Goal: Information Seeking & Learning: Learn about a topic

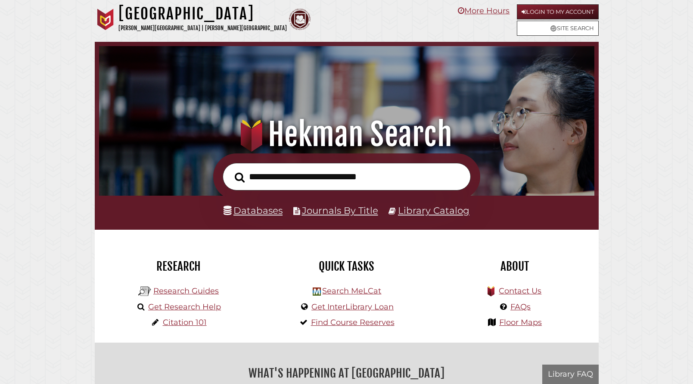
scroll to position [164, 491]
click at [504, 93] on div ".heklogo-cls-1 { fill: url(#linear-gradient); } .heklogo-cls-1, .heklogo-cls-2,…" at bounding box center [347, 98] width 504 height 112
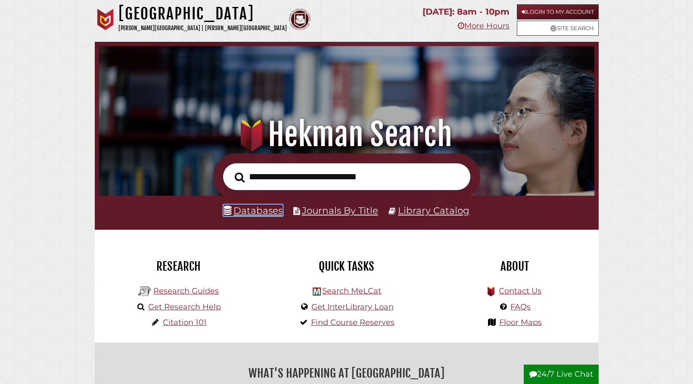
click at [273, 212] on link "Databases" at bounding box center [253, 210] width 59 height 11
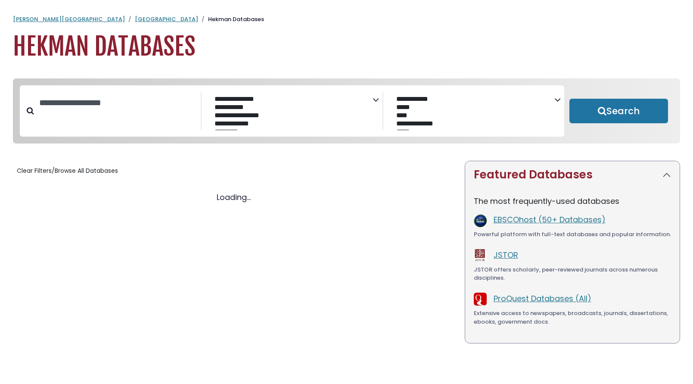
select select "Database Subject Filter"
select select "Database Vendors Filter"
select select "Database Subject Filter"
select select "Database Vendors Filter"
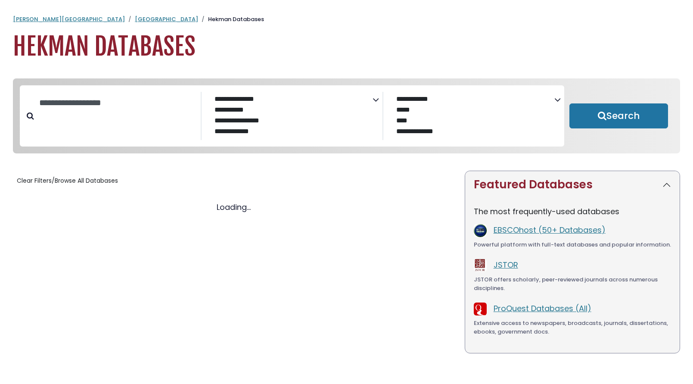
select select "Database Subject Filter"
select select "Database Vendors Filter"
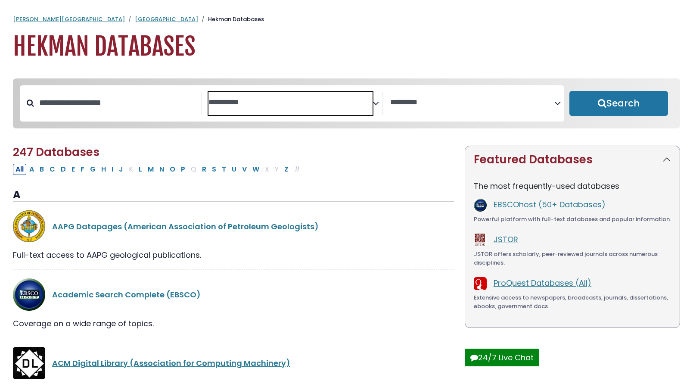
click at [324, 97] on span "Search filters" at bounding box center [291, 101] width 164 height 11
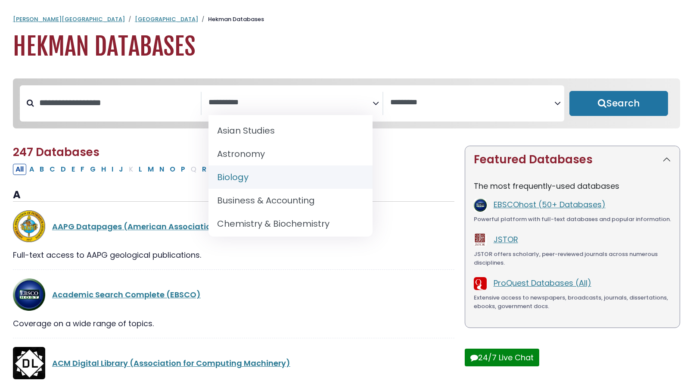
scroll to position [54, 0]
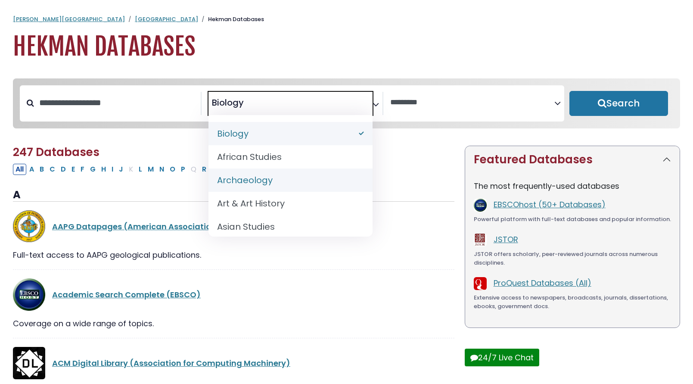
select select "******"
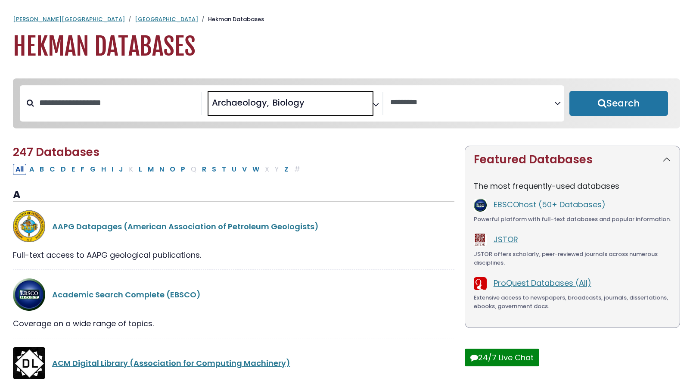
click at [269, 101] on span "Archaeology" at bounding box center [240, 102] width 57 height 13
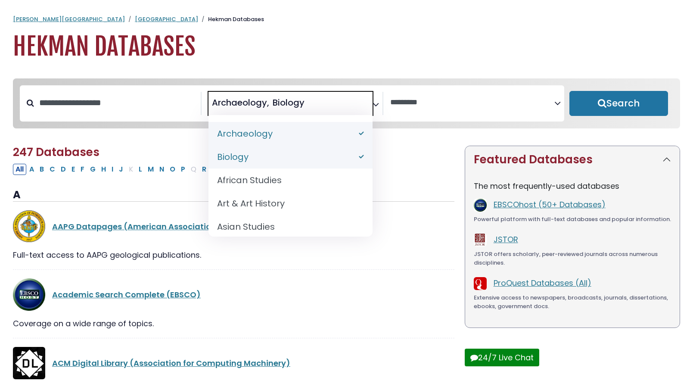
click at [270, 103] on li "× Biology" at bounding box center [286, 102] width 35 height 13
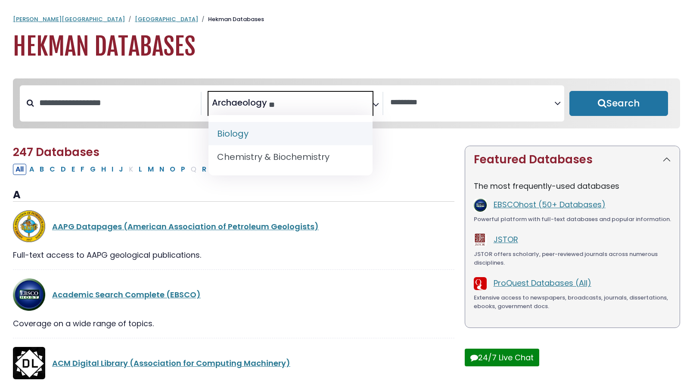
type textarea "*"
select select "Database Subject Filter"
type textarea "*"
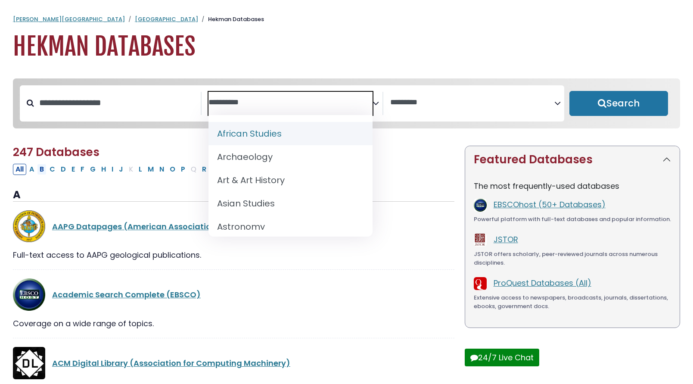
click at [43, 174] on button "B" at bounding box center [41, 169] width 9 height 11
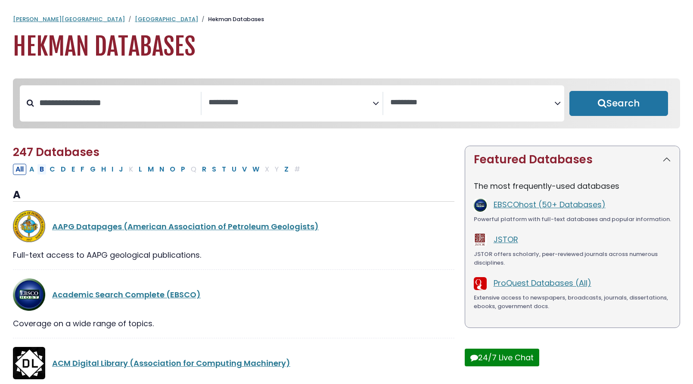
select select "Database Subject Filter"
select select "Database Vendors Filter"
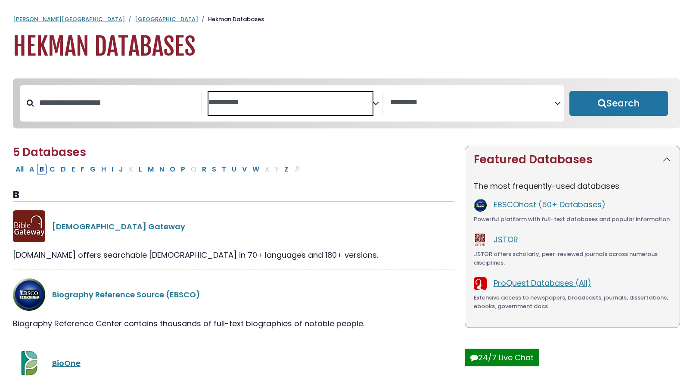
click at [239, 105] on textarea "Search" at bounding box center [291, 102] width 164 height 9
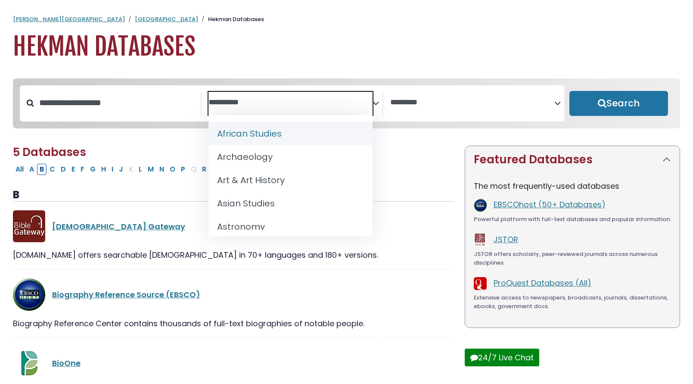
select select "Database Subject Filter"
select select "Database Vendors Filter"
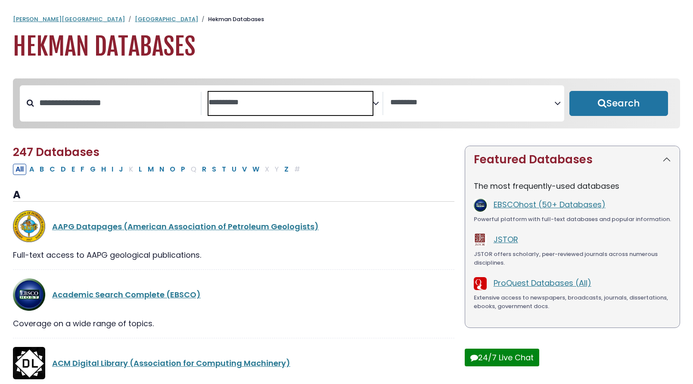
click at [242, 112] on span "Search filters" at bounding box center [291, 103] width 164 height 23
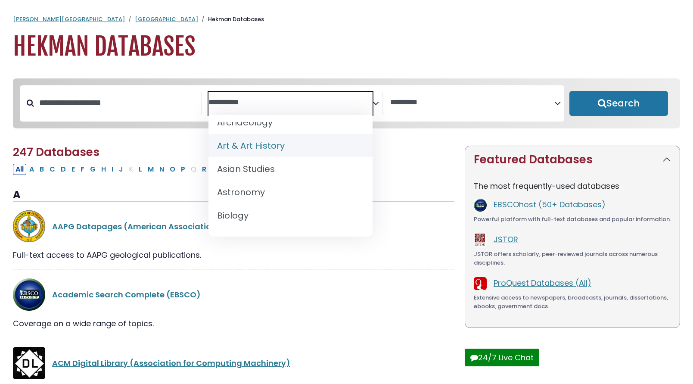
scroll to position [46, 0]
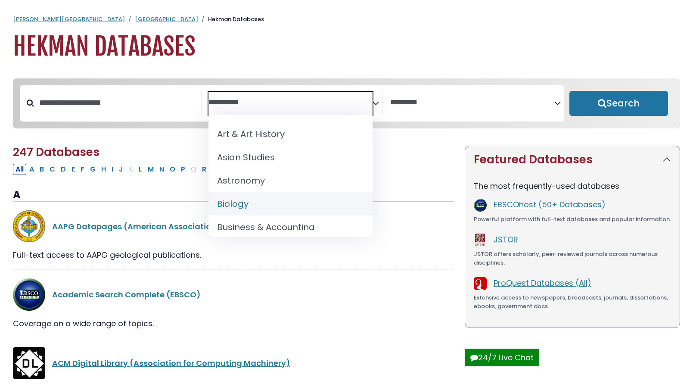
select select "*****"
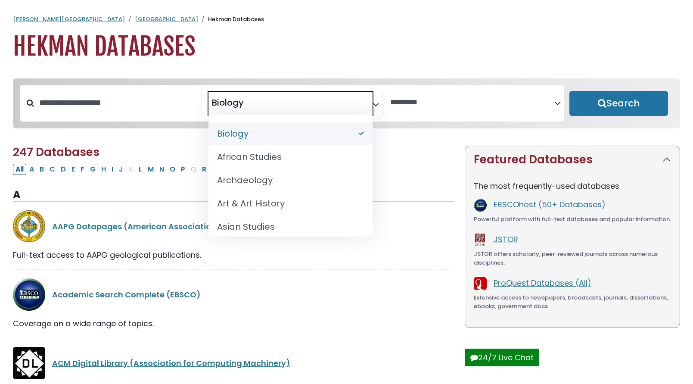
click at [348, 51] on h1 "Hekman Databases" at bounding box center [347, 46] width 668 height 29
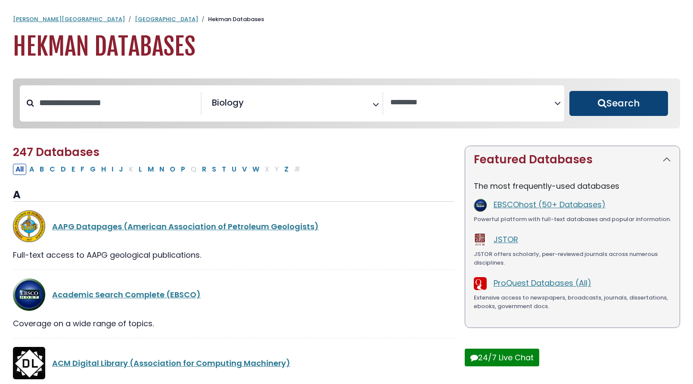
click at [592, 103] on button "Search" at bounding box center [619, 103] width 99 height 25
select select "Database Vendors Filter"
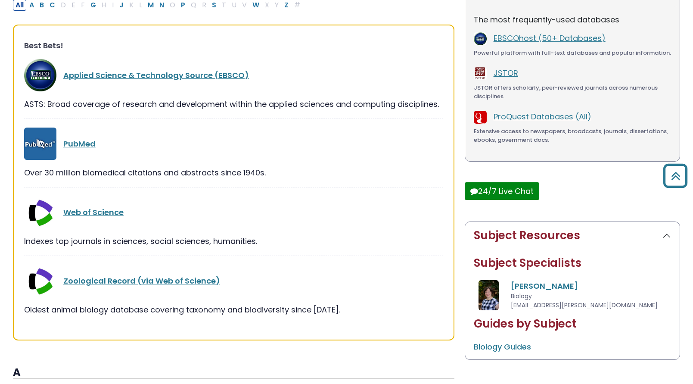
scroll to position [171, 0]
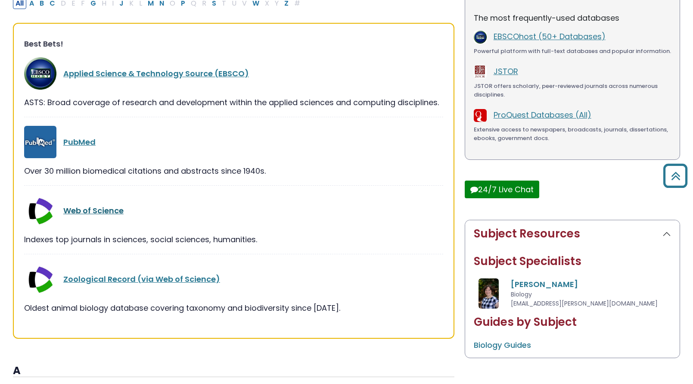
click at [110, 211] on link "Web of Science" at bounding box center [93, 210] width 60 height 11
